Goal: Information Seeking & Learning: Learn about a topic

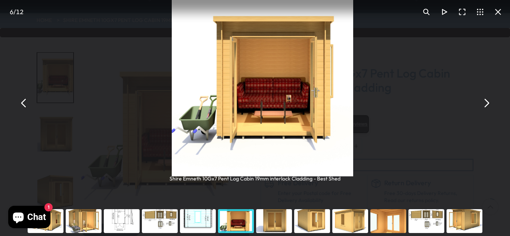
scroll to position [96, 0]
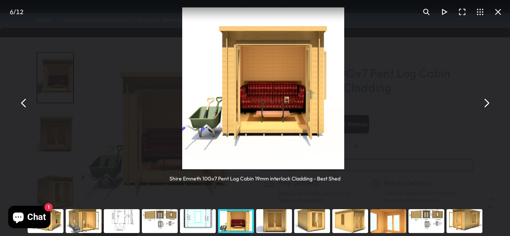
click at [466, 222] on div "You can close this modal content with the ESC key" at bounding box center [465, 222] width 38 height 30
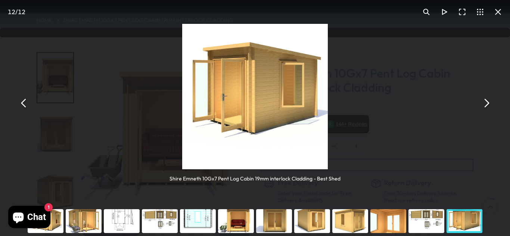
click at [81, 223] on div "You can close this modal content with the ESC key" at bounding box center [84, 222] width 38 height 30
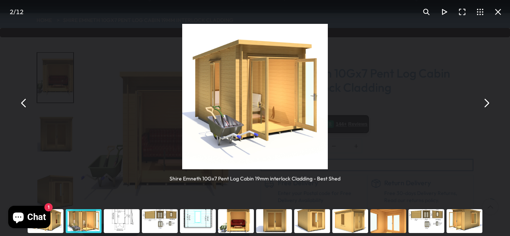
click at [317, 221] on div "You can close this modal content with the ESC key" at bounding box center [312, 222] width 38 height 30
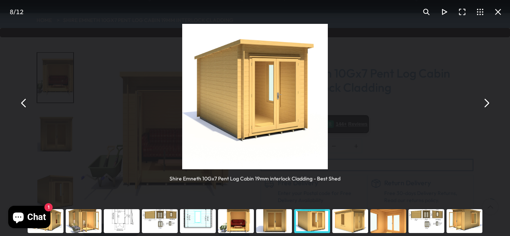
click at [351, 228] on div "You can close this modal content with the ESC key" at bounding box center [350, 222] width 38 height 30
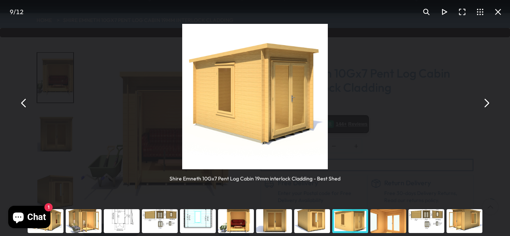
click at [82, 219] on div "You can close this modal content with the ESC key" at bounding box center [84, 222] width 38 height 30
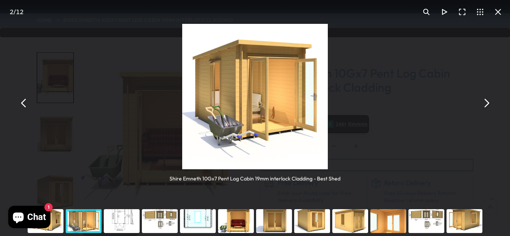
click at [162, 222] on div "You can close this modal content with the ESC key" at bounding box center [160, 222] width 38 height 30
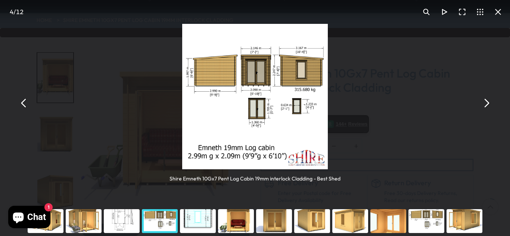
click at [309, 221] on div "You can close this modal content with the ESC key" at bounding box center [312, 222] width 38 height 30
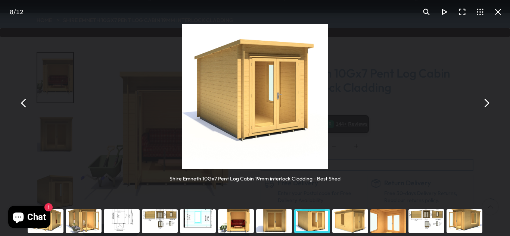
click at [124, 221] on div "You can close this modal content with the ESC key" at bounding box center [122, 222] width 38 height 30
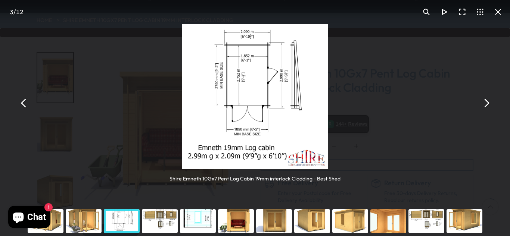
click at [498, 9] on button "You can close this modal content with the ESC key" at bounding box center [498, 12] width 18 height 18
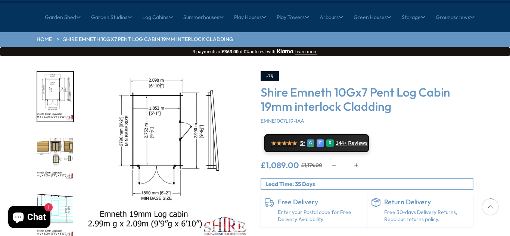
scroll to position [77, 0]
